Goal: Information Seeking & Learning: Learn about a topic

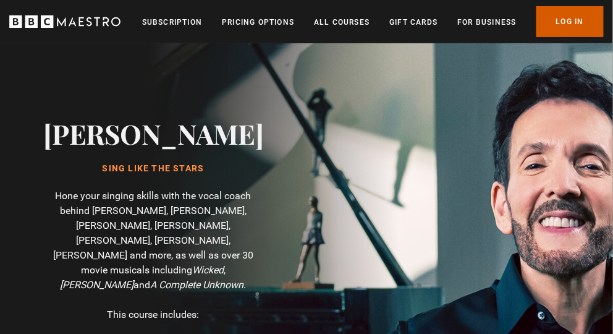
click at [552, 17] on link "Log In" at bounding box center [570, 21] width 67 height 31
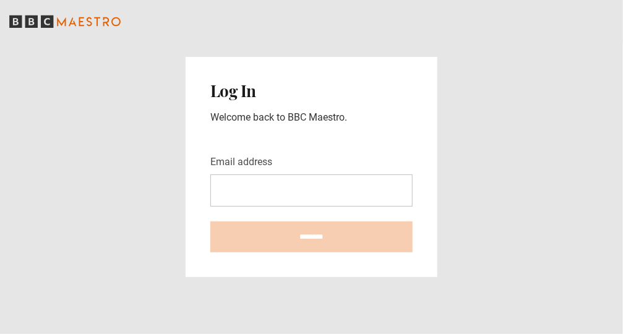
click at [293, 191] on input "Email address" at bounding box center [311, 190] width 202 height 32
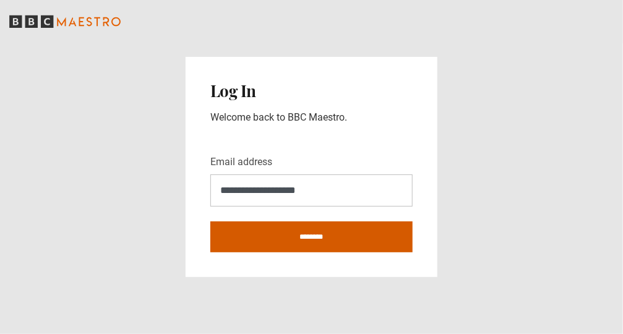
type input "**********"
click at [293, 234] on input "********" at bounding box center [311, 236] width 202 height 31
type input "**********"
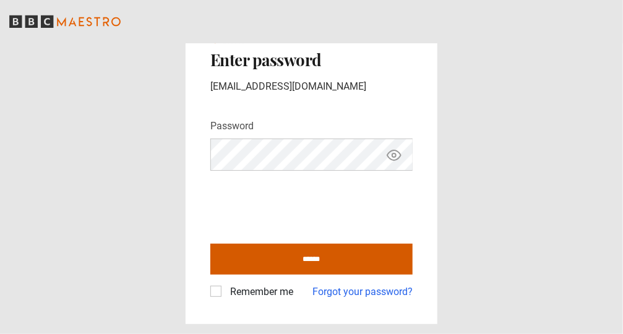
click at [304, 255] on input "******" at bounding box center [311, 259] width 202 height 31
type input "**********"
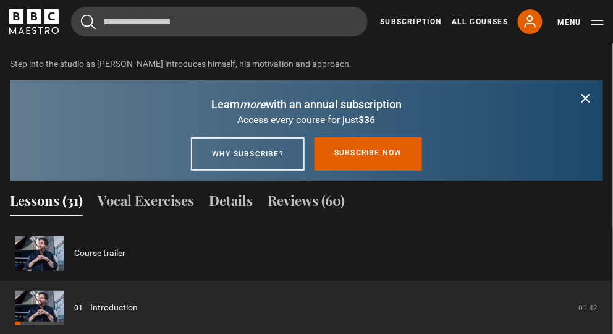
scroll to position [1026, 0]
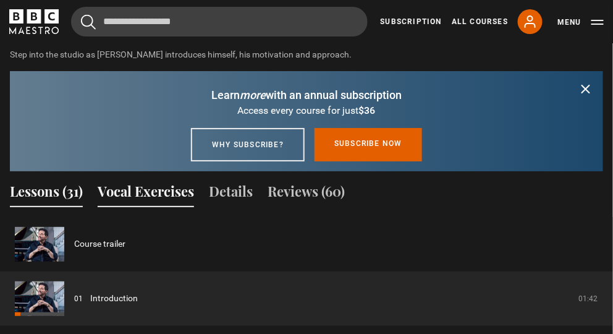
click at [123, 181] on button "Vocal Exercises" at bounding box center [146, 194] width 96 height 26
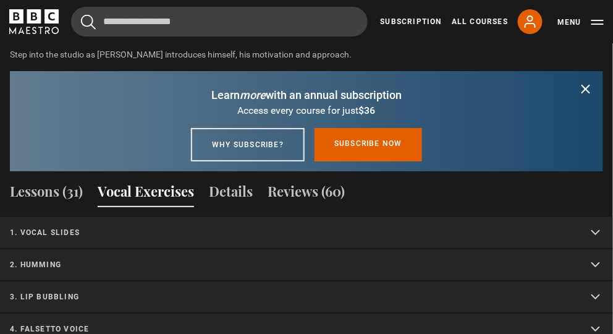
click at [84, 227] on p "1. Vocal slides" at bounding box center [292, 232] width 564 height 11
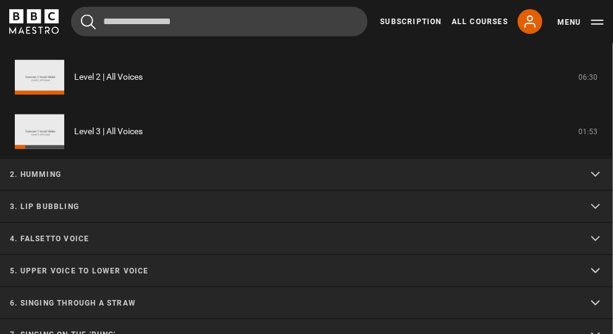
scroll to position [1245, 0]
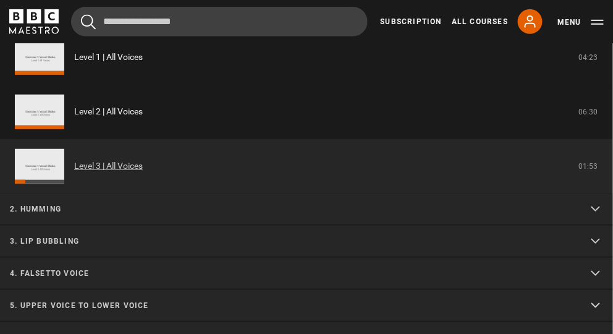
click at [129, 160] on link "Level 3 | All Voices" at bounding box center [108, 166] width 69 height 13
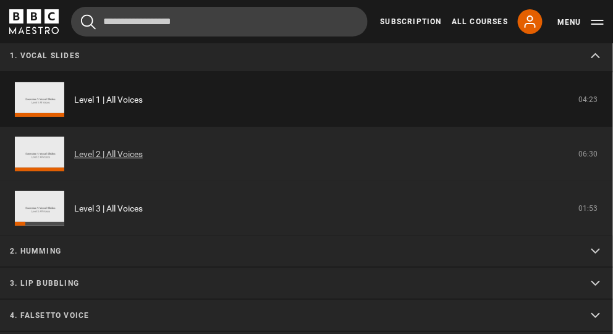
scroll to position [1086, 0]
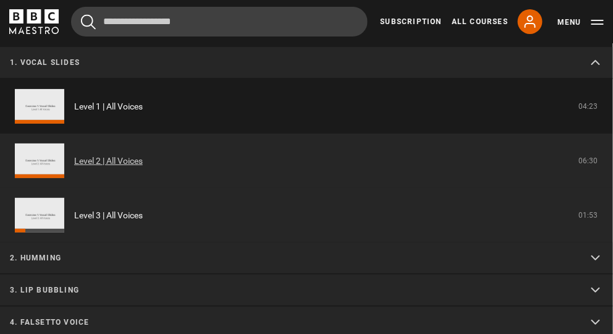
click at [134, 155] on link "Level 2 | All Voices" at bounding box center [108, 161] width 69 height 13
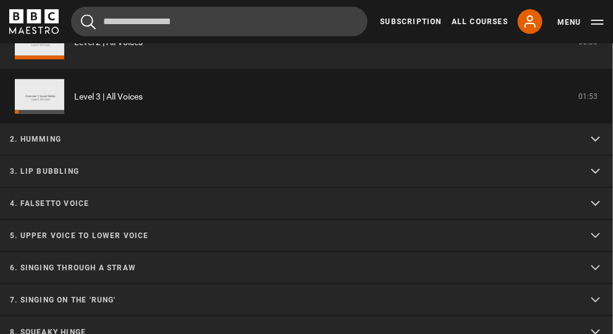
scroll to position [1222, 0]
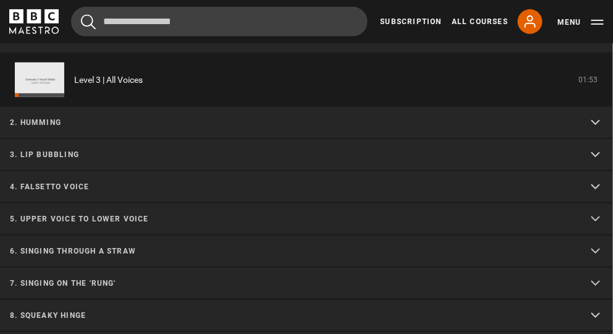
click at [210, 117] on p "2. Humming" at bounding box center [292, 122] width 564 height 11
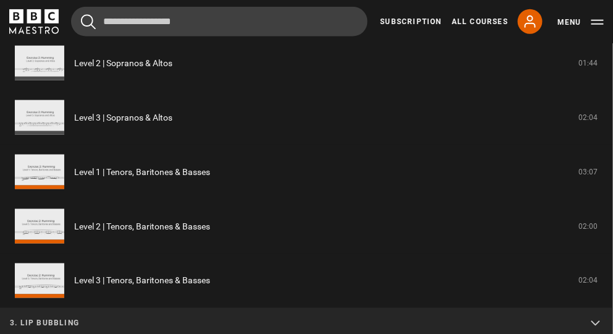
scroll to position [1343, 0]
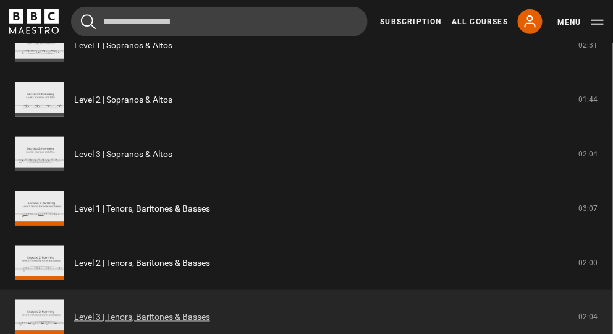
click at [139, 311] on link "Level 3 | Tenors, Baritones & Basses" at bounding box center [142, 317] width 136 height 13
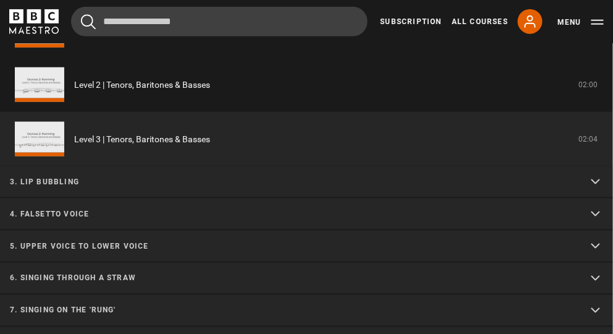
scroll to position [1361, 0]
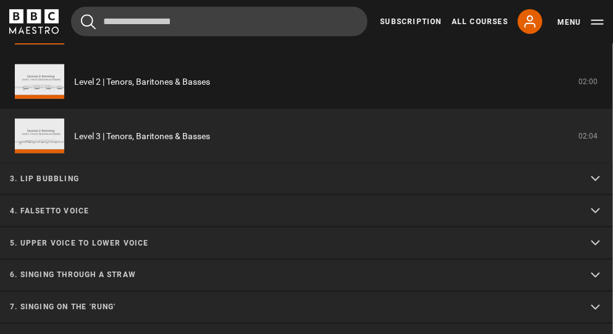
click at [289, 195] on summary "4. Falsetto voice" at bounding box center [306, 211] width 613 height 32
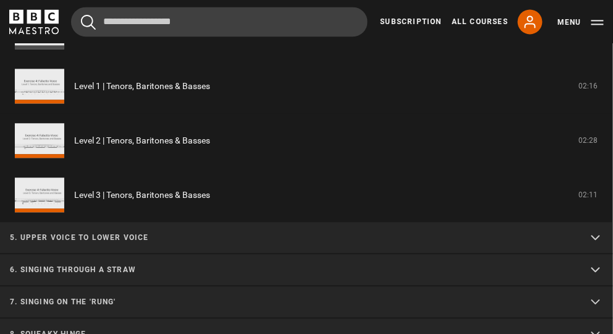
scroll to position [1670, 0]
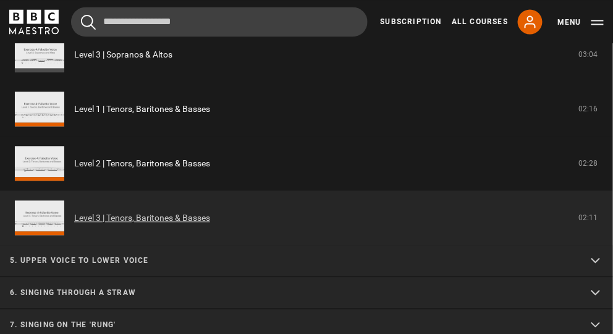
click at [153, 211] on link "Level 3 | Tenors, Baritones & Basses" at bounding box center [142, 217] width 136 height 13
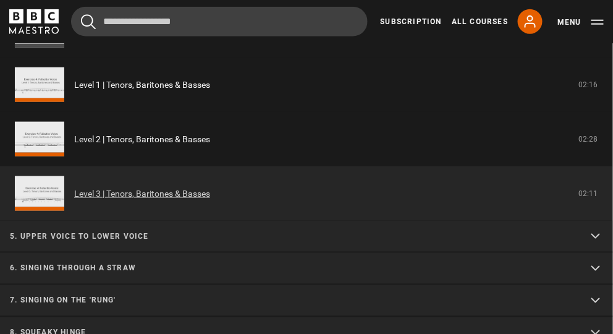
scroll to position [1372, 0]
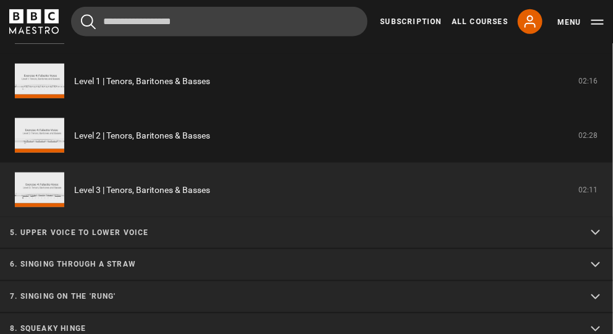
click at [237, 227] on p "5. Upper voice to lower voice" at bounding box center [292, 232] width 564 height 11
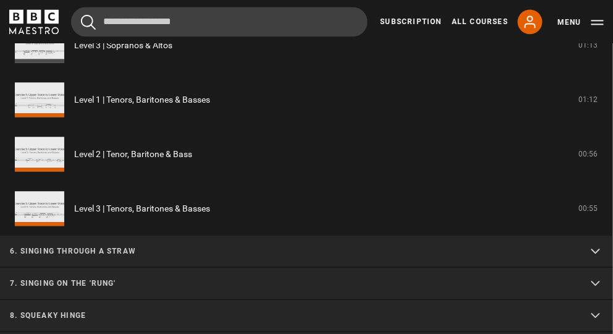
scroll to position [1715, 0]
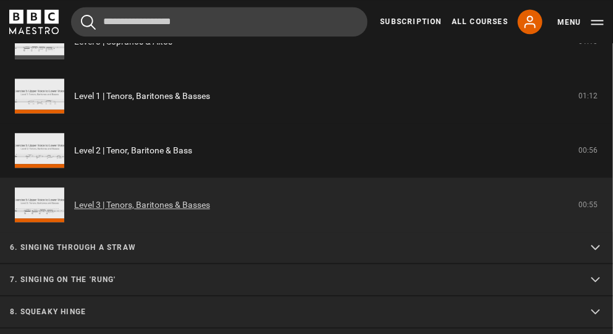
click at [180, 198] on link "Level 3 | Tenors, Baritones & Basses" at bounding box center [142, 204] width 136 height 13
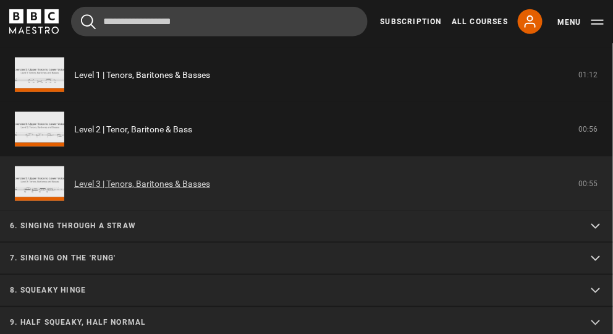
scroll to position [1414, 0]
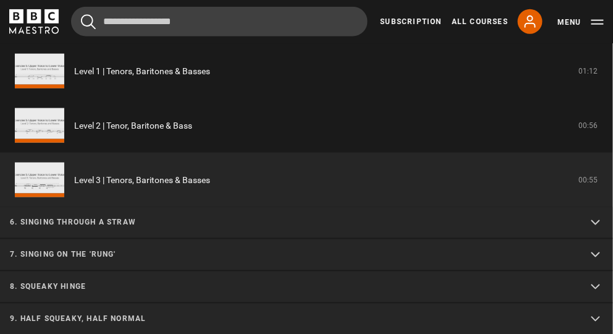
click at [171, 217] on p "6. Singing through a straw" at bounding box center [292, 222] width 564 height 11
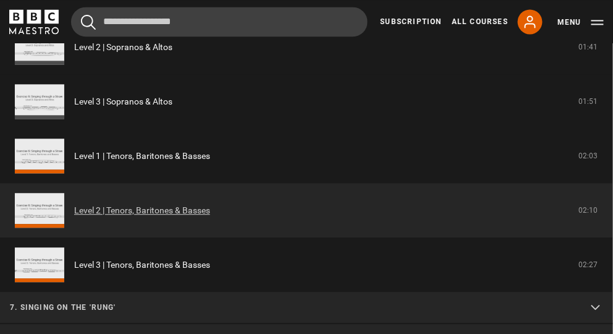
scroll to position [1695, 0]
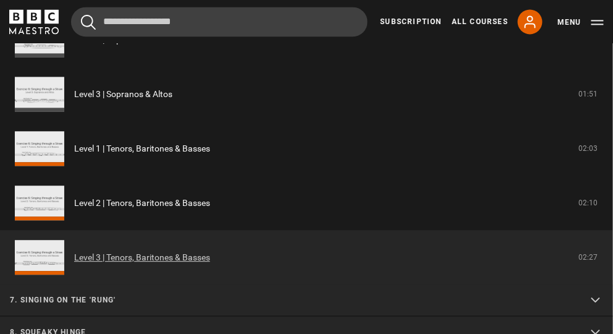
click at [210, 251] on link "Level 3 | Tenors, Baritones & Basses" at bounding box center [142, 257] width 136 height 13
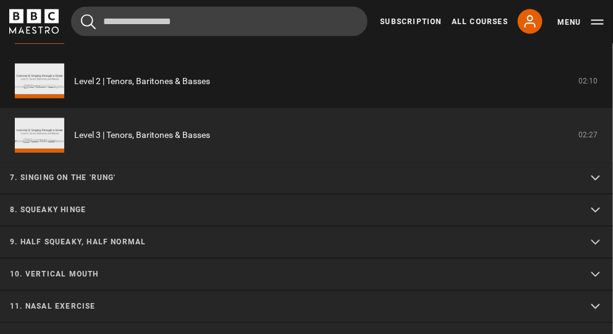
scroll to position [1494, 0]
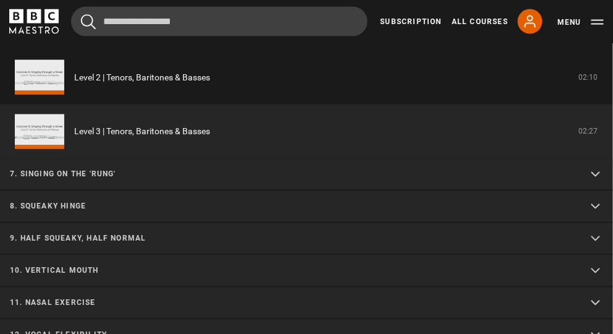
click at [224, 169] on p "7. Singing on the 'rung'" at bounding box center [292, 174] width 564 height 11
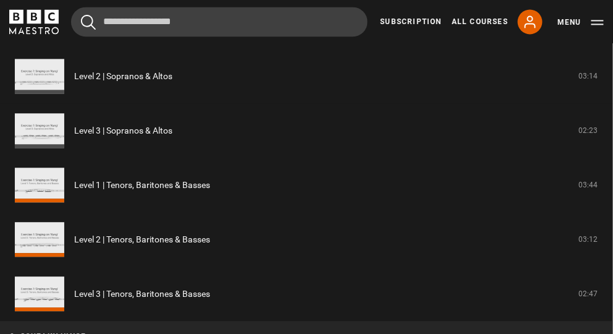
scroll to position [1714, 0]
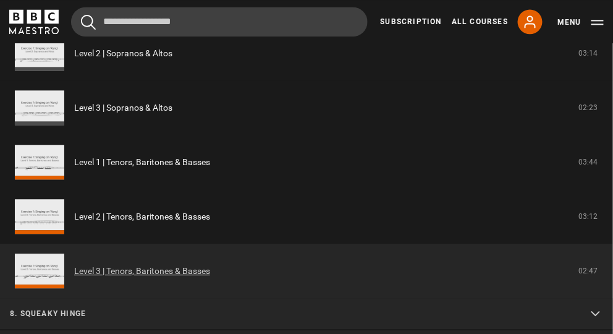
click at [163, 265] on link "Level 3 | Tenors, Baritones & Basses" at bounding box center [142, 271] width 136 height 13
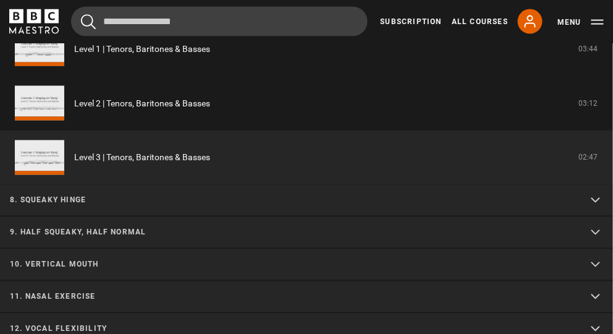
scroll to position [1539, 0]
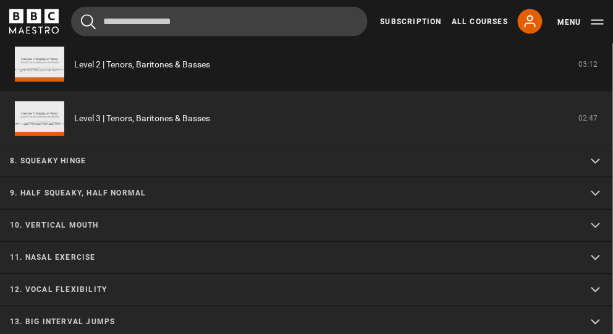
click at [318, 156] on p "8. Squeaky hinge" at bounding box center [292, 161] width 564 height 11
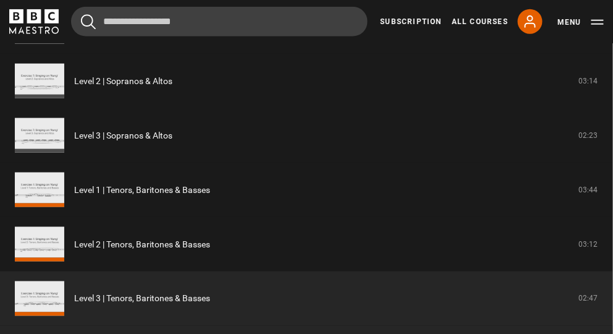
scroll to position [1390, 0]
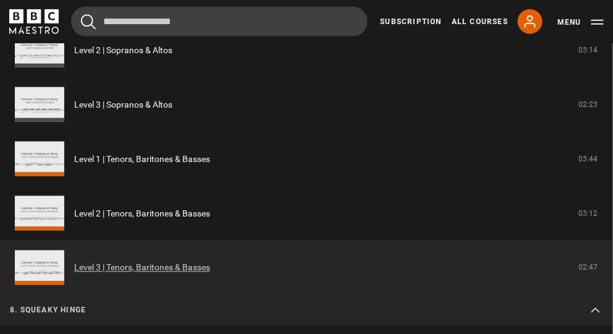
click at [153, 262] on link "Level 3 | Tenors, Baritones & Basses" at bounding box center [142, 268] width 136 height 13
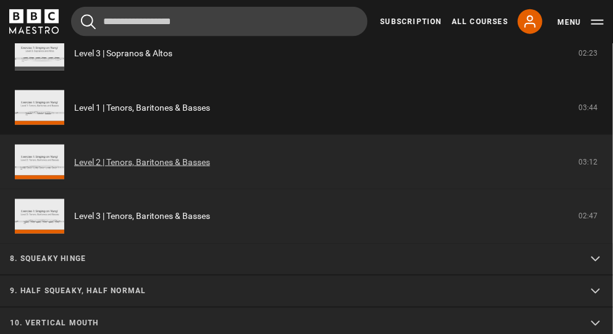
scroll to position [1414, 0]
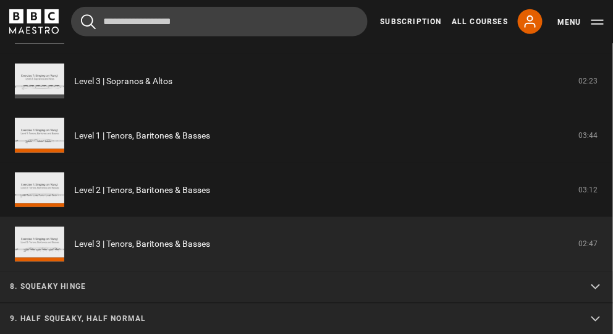
click at [144, 281] on p "8. Squeaky hinge" at bounding box center [292, 286] width 564 height 11
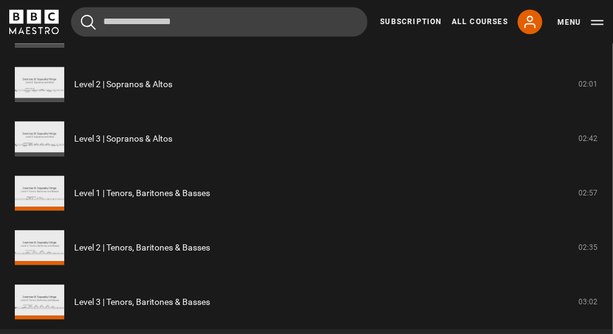
scroll to position [1718, 0]
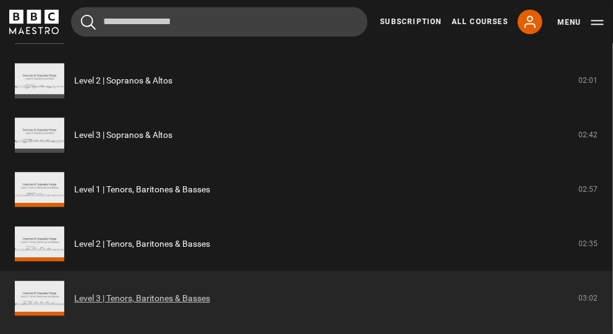
click at [158, 292] on link "Level 3 | Tenors, Baritones & Basses" at bounding box center [142, 298] width 136 height 13
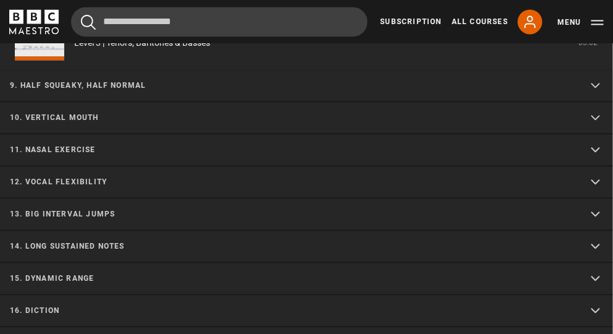
scroll to position [1650, 0]
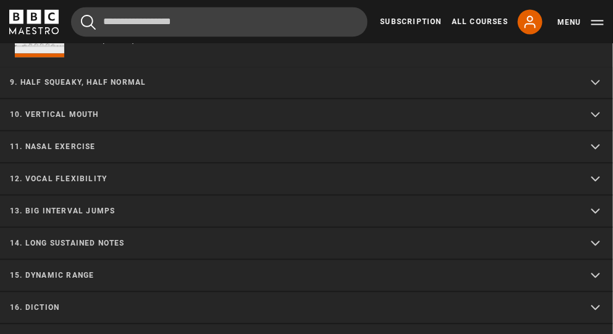
click at [273, 109] on p "10. Vertical mouth" at bounding box center [292, 114] width 564 height 11
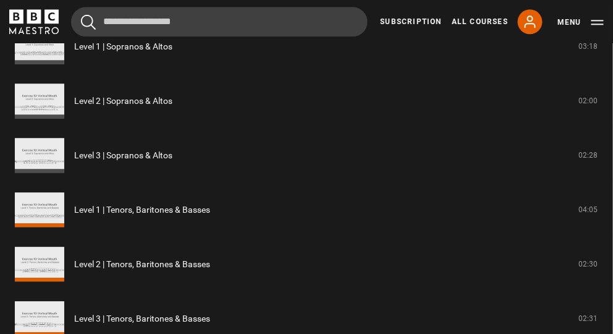
scroll to position [1820, 0]
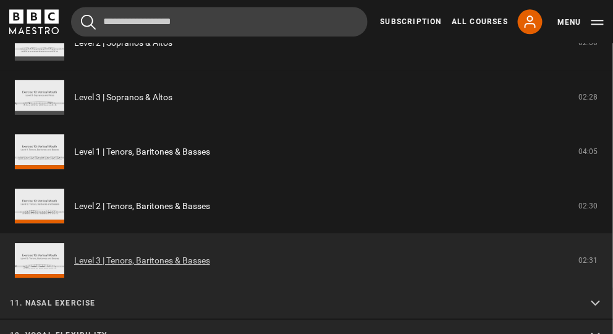
click at [186, 254] on link "Level 3 | Tenors, Baritones & Basses" at bounding box center [142, 260] width 136 height 13
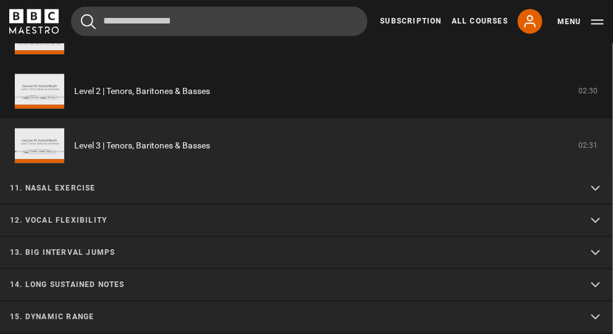
scroll to position [1623, 0]
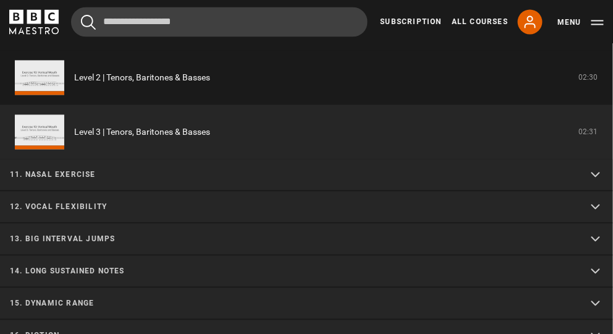
click at [190, 169] on p "11. Nasal exercise" at bounding box center [292, 174] width 564 height 11
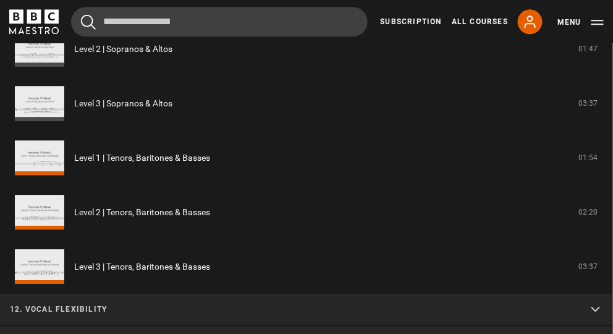
scroll to position [1850, 0]
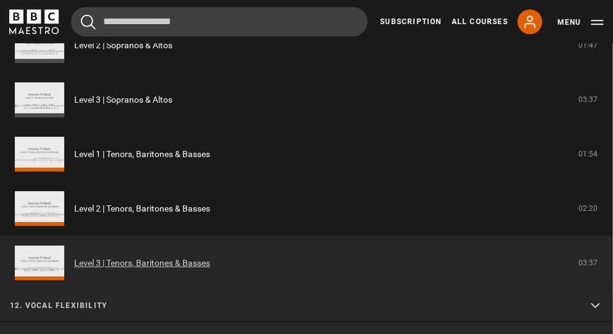
click at [169, 257] on link "Level 3 | Tenors, Baritones & Basses" at bounding box center [142, 263] width 136 height 13
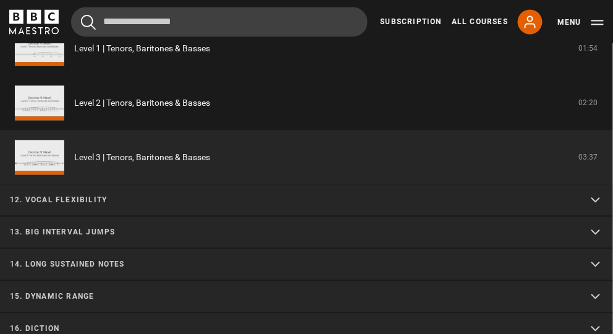
scroll to position [1650, 0]
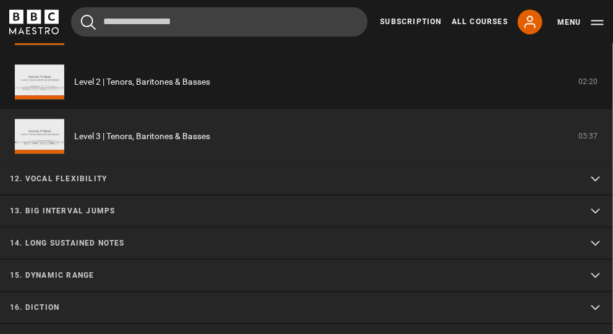
click at [246, 163] on summary "12. Vocal flexibility" at bounding box center [306, 179] width 613 height 32
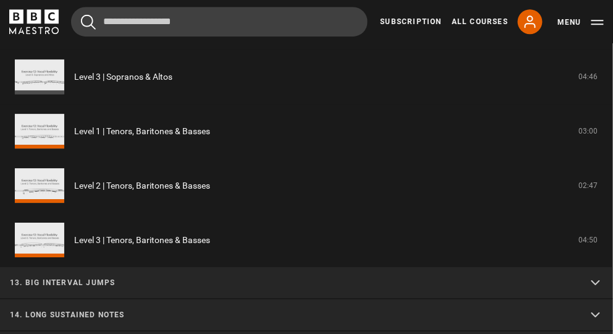
scroll to position [1878, 0]
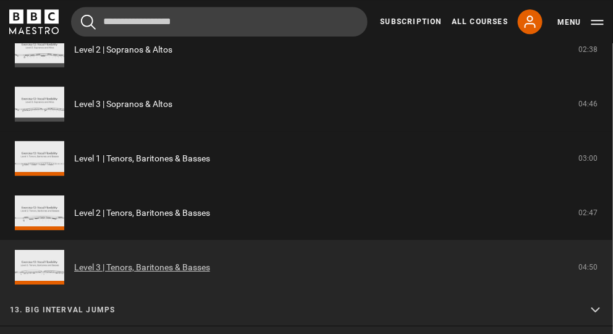
click at [166, 261] on link "Level 3 | Tenors, Baritones & Basses" at bounding box center [142, 267] width 136 height 13
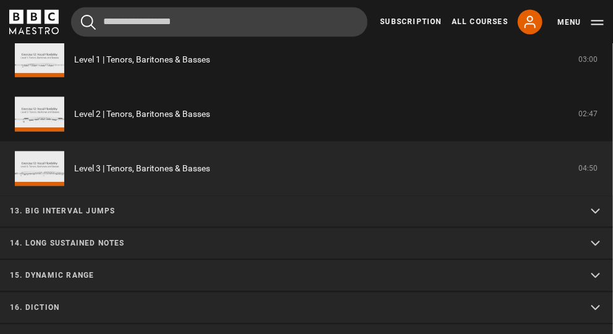
scroll to position [1699, 0]
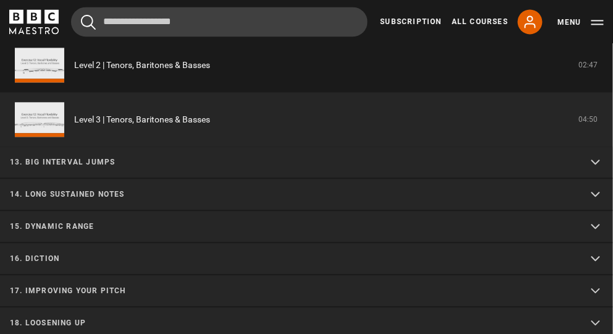
click at [232, 156] on p "13. Big interval jumps" at bounding box center [292, 161] width 564 height 11
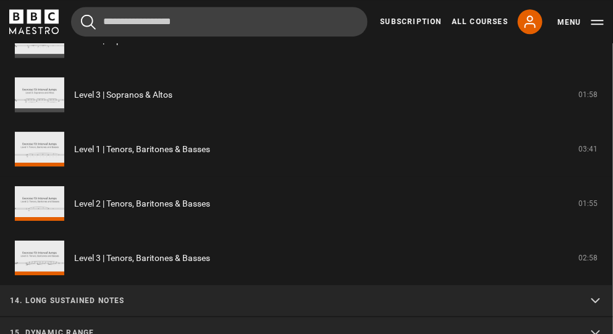
scroll to position [1958, 0]
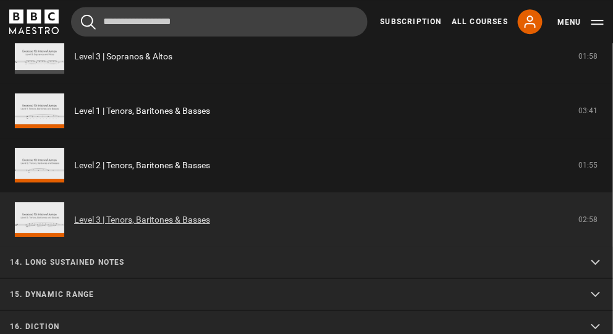
click at [189, 213] on link "Level 3 | Tenors, Baritones & Basses" at bounding box center [142, 219] width 136 height 13
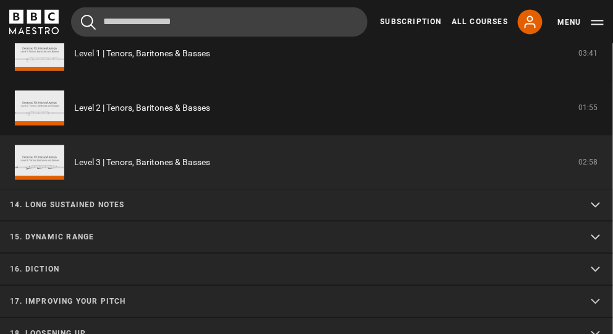
scroll to position [1692, 0]
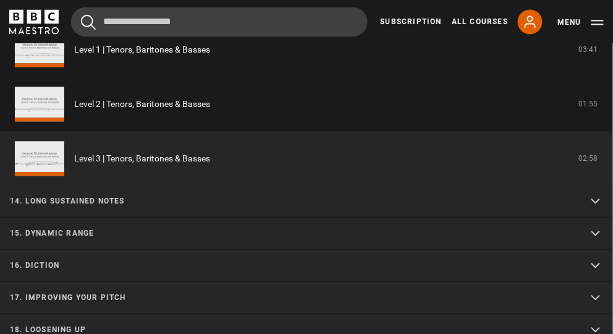
click at [253, 195] on p "14. Long sustained notes" at bounding box center [292, 200] width 564 height 11
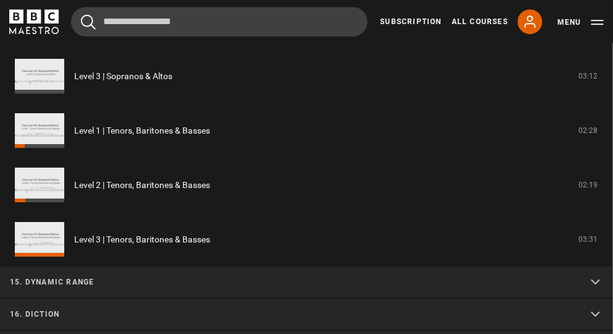
scroll to position [1966, 0]
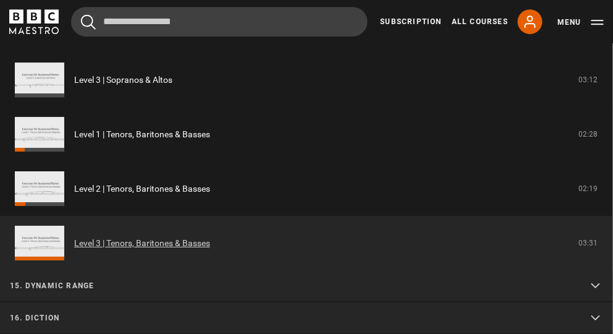
click at [188, 237] on link "Level 3 | Tenors, Baritones & Basses" at bounding box center [142, 243] width 136 height 13
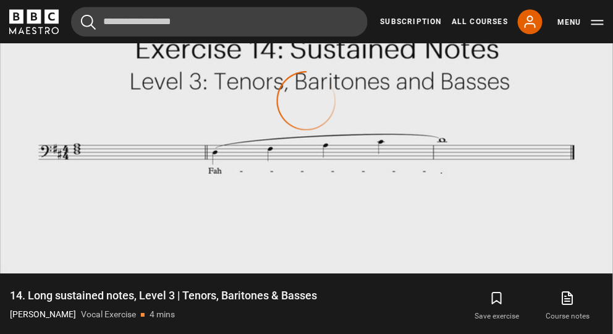
scroll to position [745, 0]
